Goal: Find specific page/section: Find specific page/section

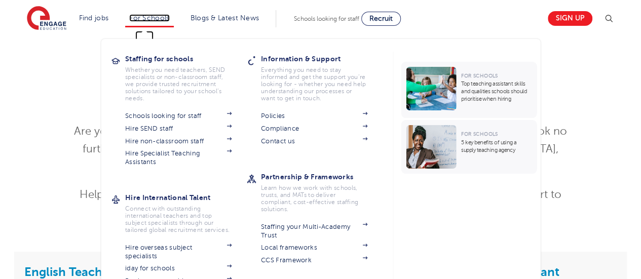
click at [135, 17] on link "For Schools" at bounding box center [149, 18] width 40 height 8
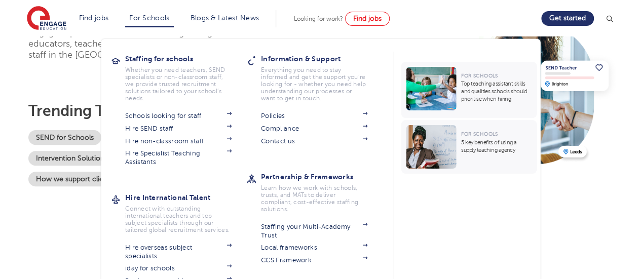
scroll to position [101, 0]
